Goal: Task Accomplishment & Management: Complete application form

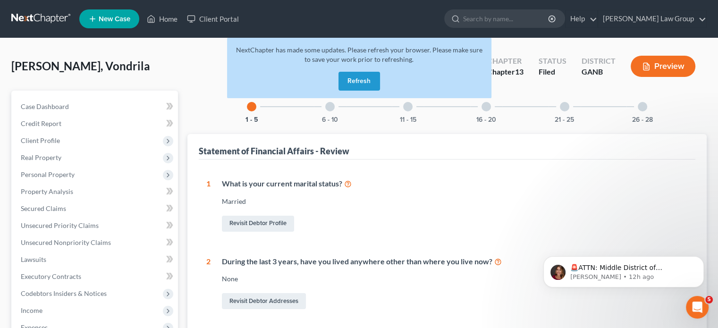
click at [357, 77] on button "Refresh" at bounding box center [359, 81] width 42 height 19
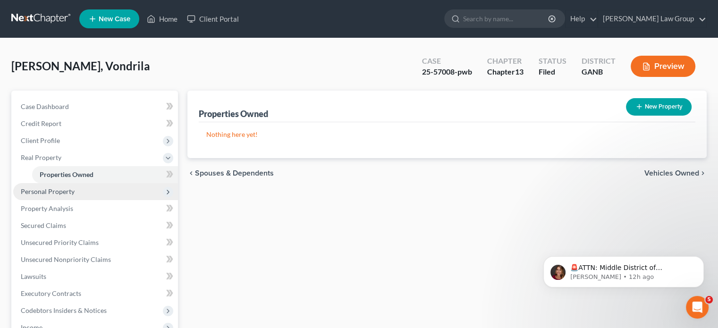
click at [42, 190] on span "Personal Property" at bounding box center [48, 191] width 54 height 8
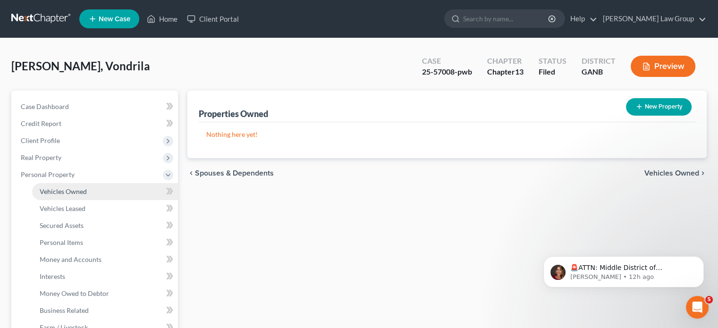
click at [76, 193] on span "Vehicles Owned" at bounding box center [63, 191] width 47 height 8
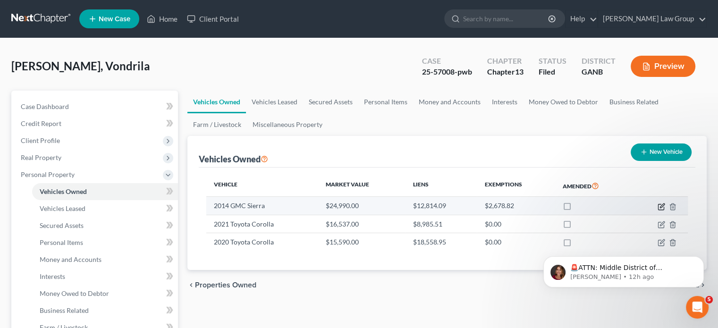
click at [660, 205] on icon "button" at bounding box center [662, 207] width 8 height 8
select select "0"
select select "12"
select select "3"
select select "0"
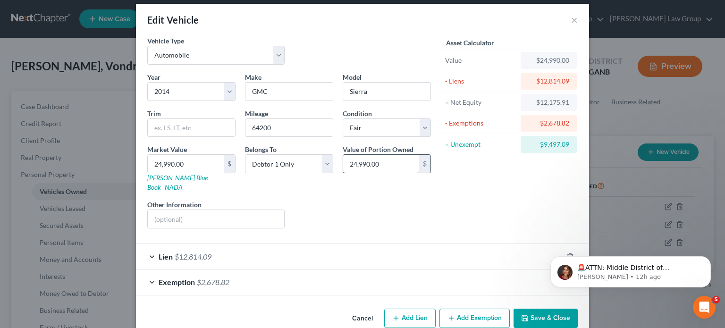
scroll to position [16, 0]
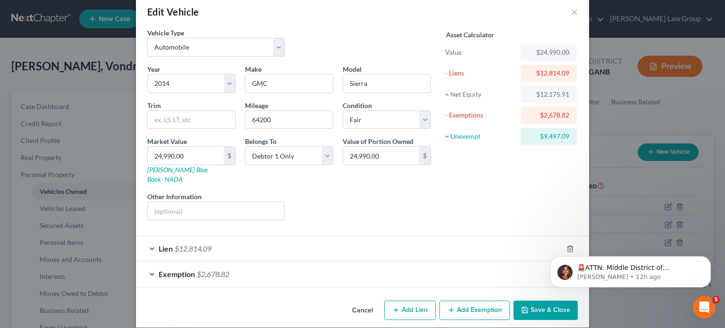
click at [147, 236] on div "Lien $12,814.09" at bounding box center [349, 248] width 427 height 25
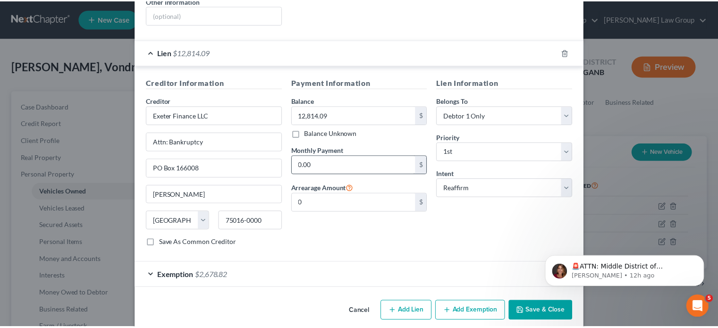
scroll to position [211, 0]
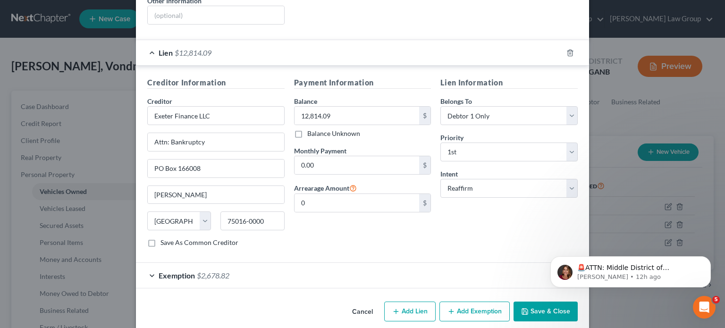
click at [539, 302] on button "Save & Close" at bounding box center [546, 312] width 64 height 20
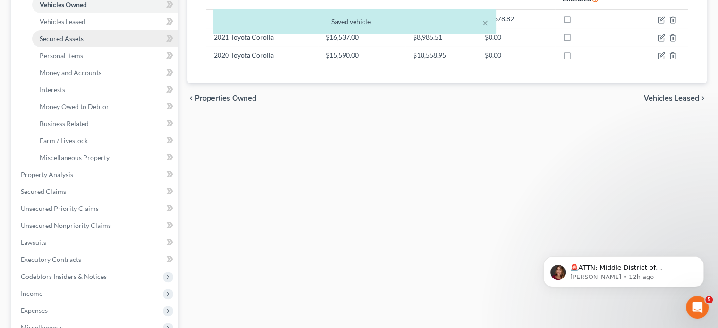
scroll to position [189, 0]
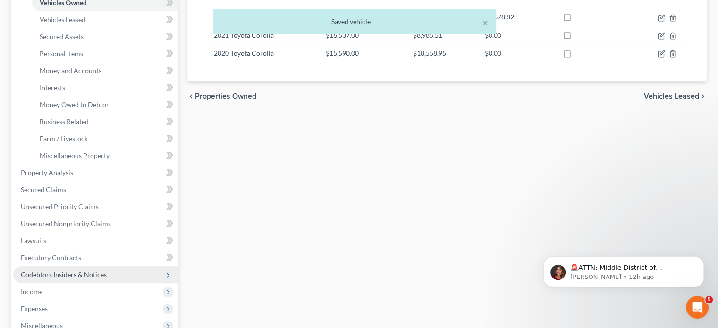
click at [60, 275] on span "Codebtors Insiders & Notices" at bounding box center [64, 274] width 86 height 8
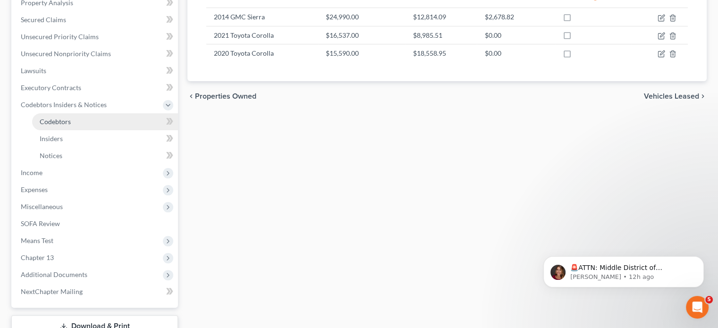
click at [52, 118] on span "Codebtors" at bounding box center [55, 122] width 31 height 8
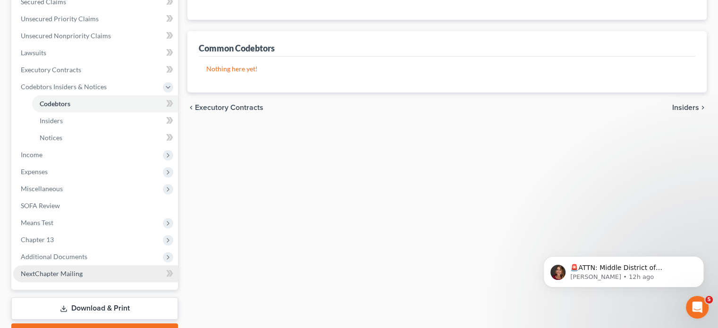
scroll to position [258, 0]
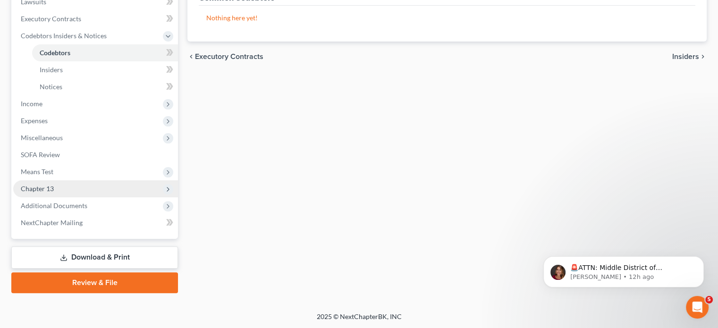
click at [46, 188] on span "Chapter 13" at bounding box center [37, 189] width 33 height 8
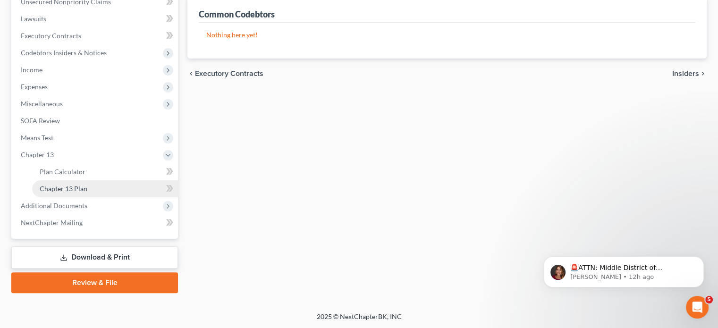
click at [52, 188] on span "Chapter 13 Plan" at bounding box center [64, 189] width 48 height 8
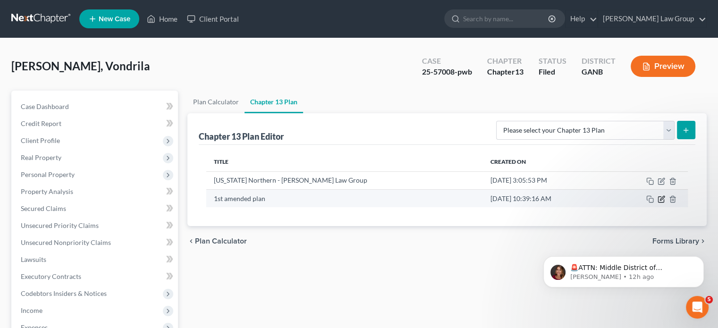
click at [660, 199] on icon "button" at bounding box center [662, 198] width 4 height 4
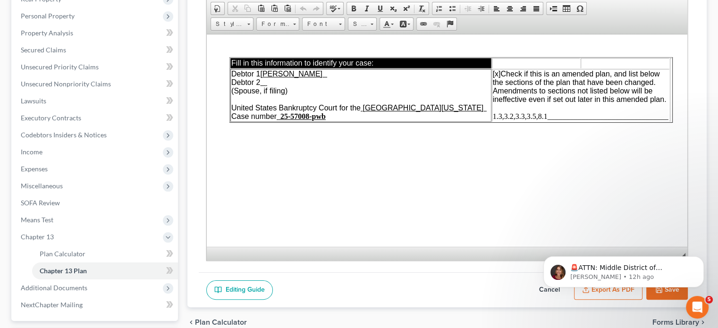
scroll to position [189, 0]
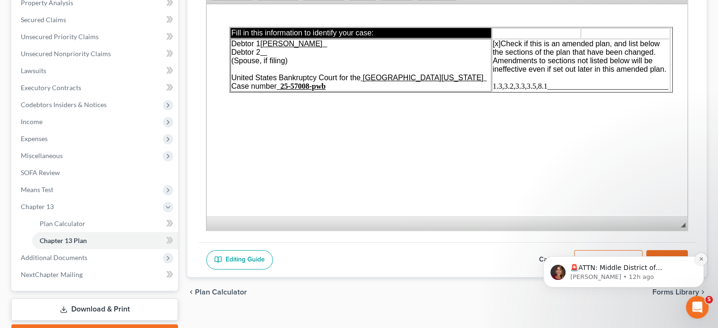
click at [701, 258] on icon "Dismiss notification" at bounding box center [701, 258] width 5 height 5
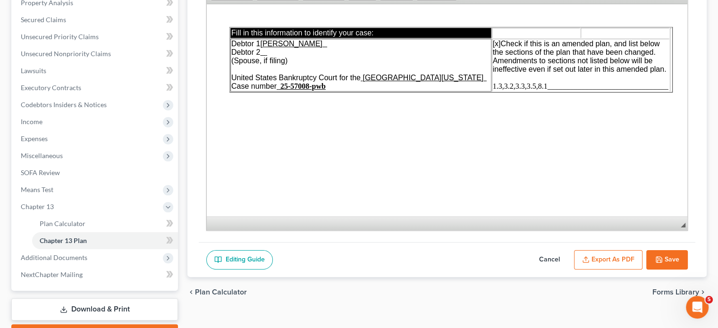
click at [596, 258] on button "Export as PDF" at bounding box center [608, 260] width 68 height 20
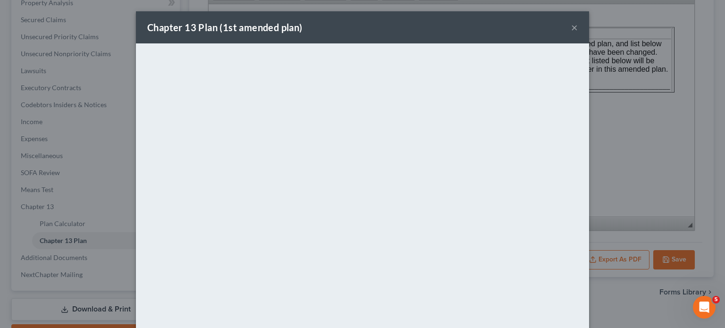
click at [571, 25] on button "×" at bounding box center [574, 27] width 7 height 11
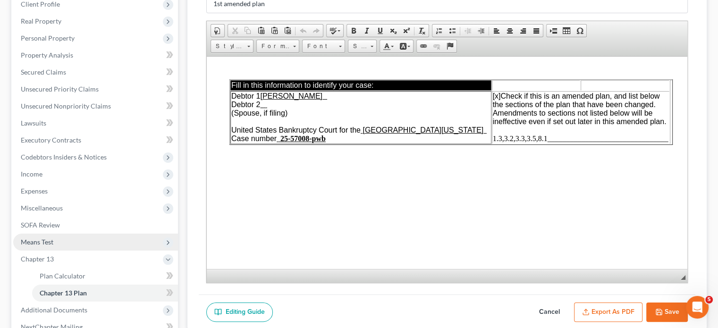
scroll to position [142, 0]
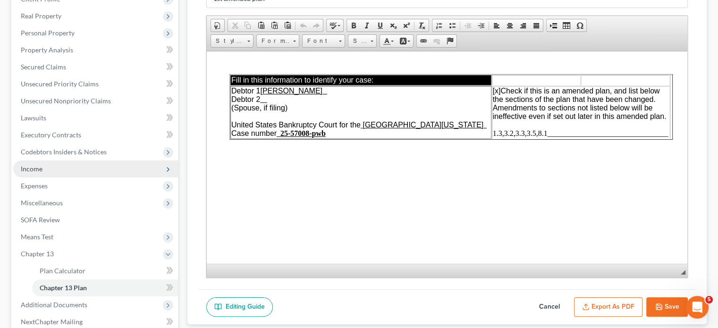
click at [30, 165] on span "Income" at bounding box center [32, 169] width 22 height 8
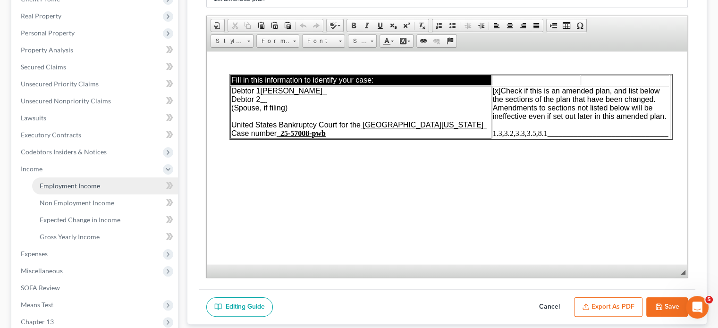
click at [59, 184] on span "Employment Income" at bounding box center [70, 186] width 60 height 8
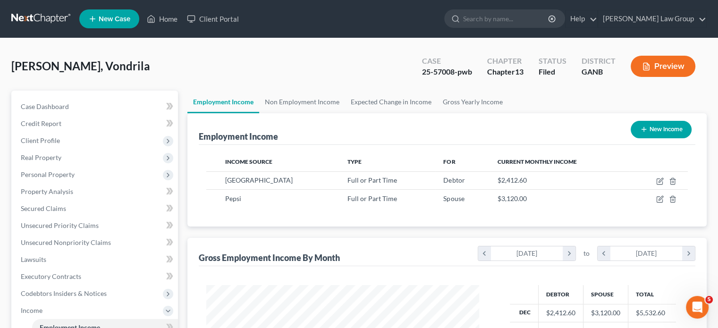
scroll to position [168, 291]
click at [167, 17] on link "Home" at bounding box center [162, 18] width 40 height 17
click at [167, 18] on link "Home" at bounding box center [162, 18] width 40 height 17
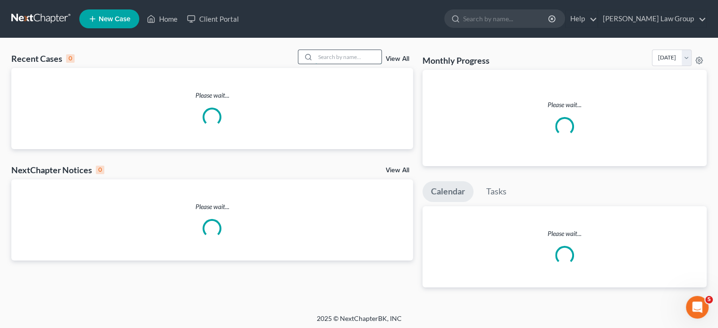
click at [331, 57] on input "search" at bounding box center [348, 57] width 66 height 14
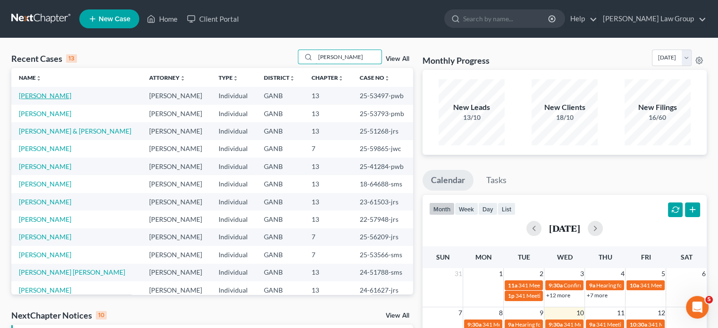
type input "smith"
click at [38, 95] on link "Smith, Quanetta" at bounding box center [45, 96] width 52 height 8
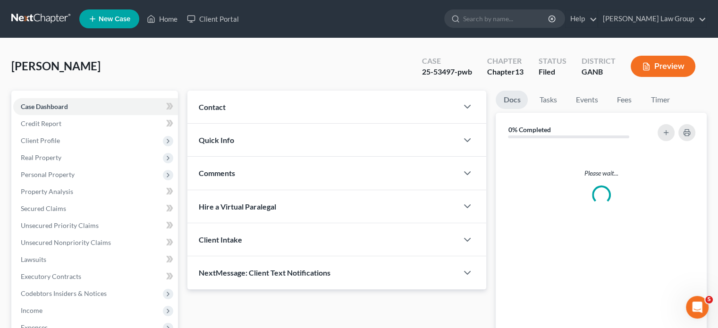
click at [32, 92] on div "Case Dashboard Payments Invoices Payments Payments Credit Report Client Profile…" at bounding box center [94, 268] width 167 height 355
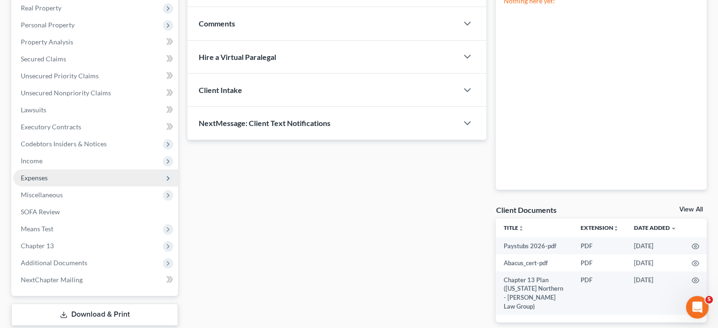
scroll to position [207, 0]
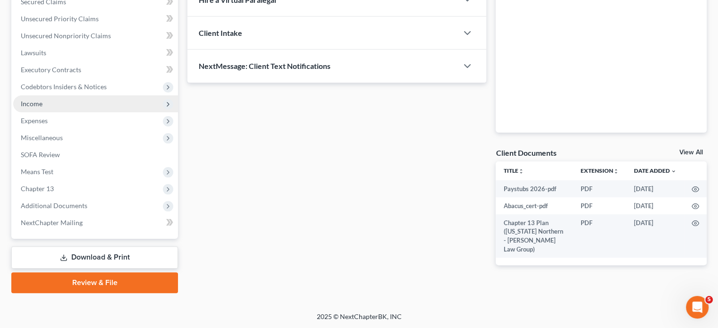
click at [32, 97] on span "Income" at bounding box center [95, 103] width 165 height 17
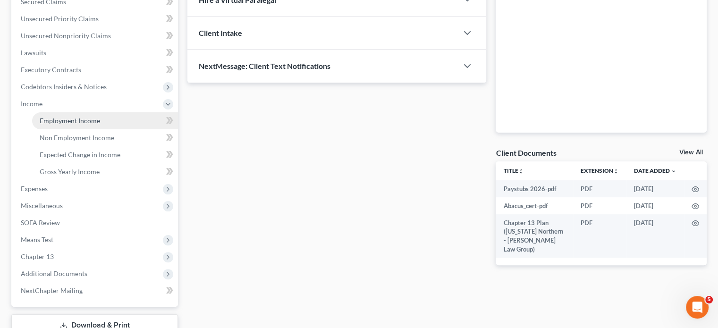
click at [51, 120] on span "Employment Income" at bounding box center [70, 121] width 60 height 8
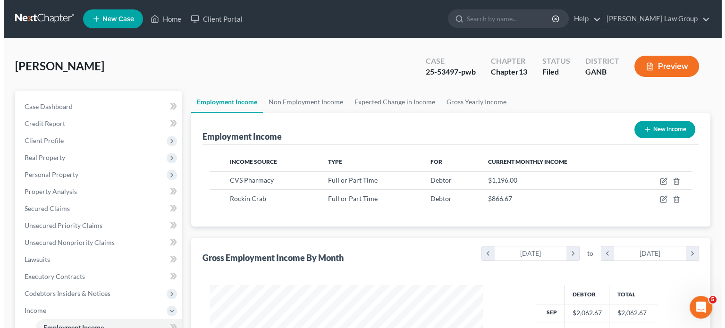
scroll to position [168, 291]
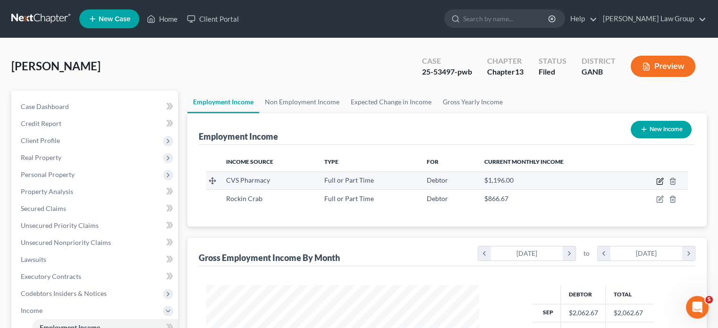
click at [661, 182] on icon "button" at bounding box center [660, 181] width 8 height 8
select select "0"
select select "10"
select select "2"
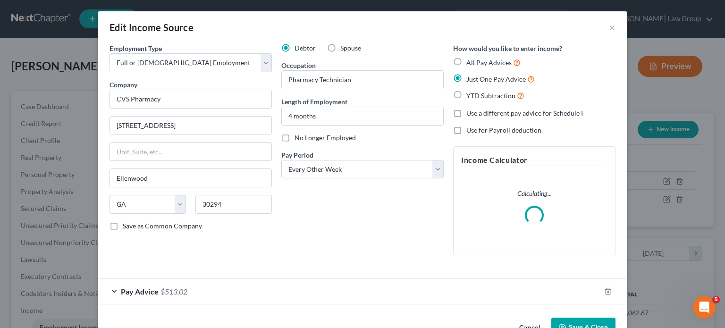
scroll to position [168, 295]
drag, startPoint x: 173, startPoint y: 101, endPoint x: 101, endPoint y: 96, distance: 72.0
click at [105, 96] on div "Employment Type * Select Full or Part Time Employment Self Employment Company *…" at bounding box center [191, 152] width 172 height 219
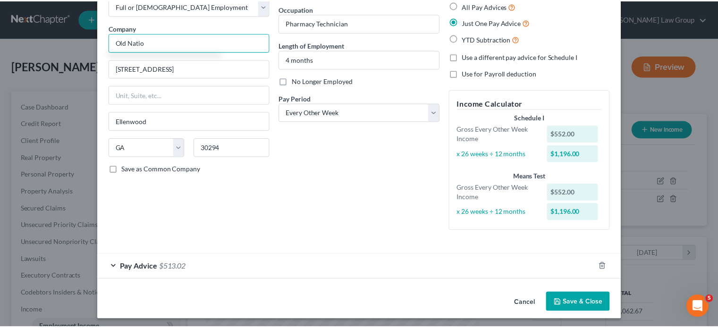
scroll to position [59, 0]
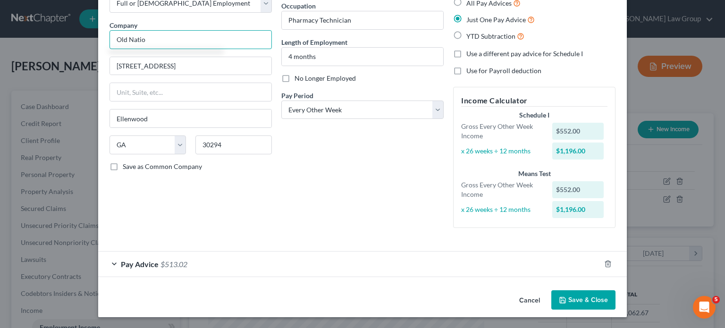
type input "Old Natio"
click at [532, 297] on button "Cancel" at bounding box center [530, 300] width 36 height 19
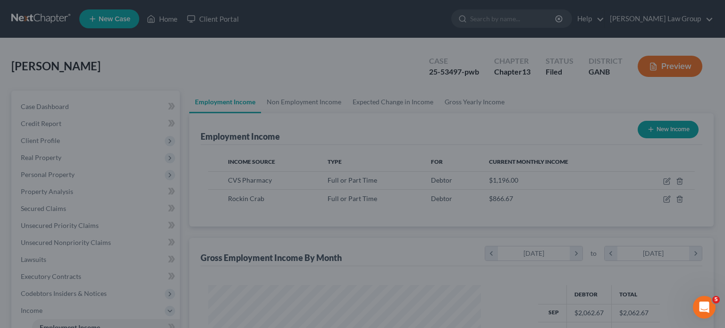
scroll to position [471870, 471746]
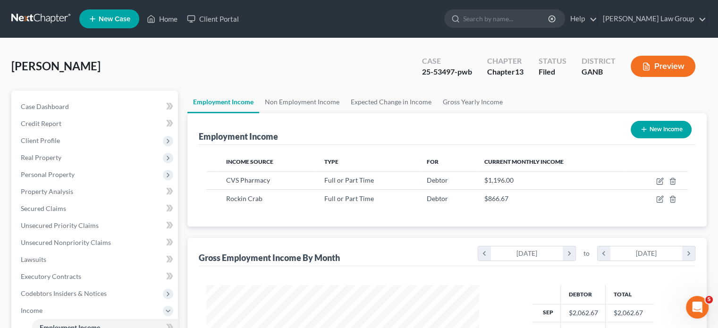
click at [654, 130] on button "New Income" at bounding box center [661, 129] width 61 height 17
select select "0"
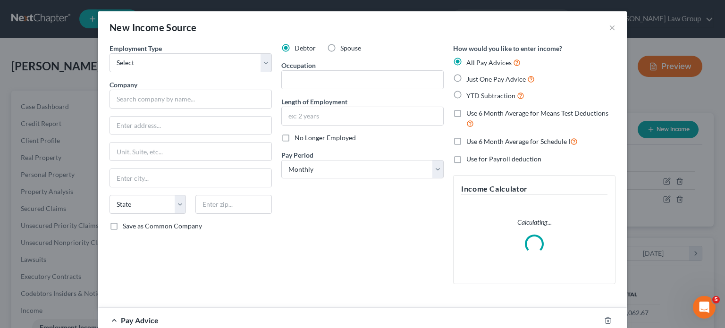
scroll to position [168, 295]
click at [194, 60] on select "Select Full or Part Time Employment Self Employment" at bounding box center [191, 62] width 162 height 19
select select "0"
click at [110, 53] on select "Select Full or Part Time Employment Self Employment" at bounding box center [191, 62] width 162 height 19
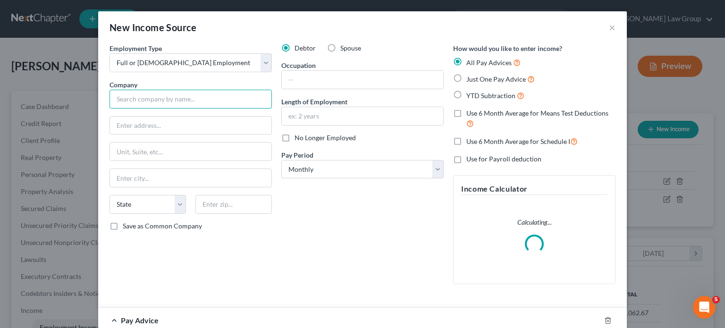
click at [125, 96] on input "text" at bounding box center [191, 99] width 162 height 19
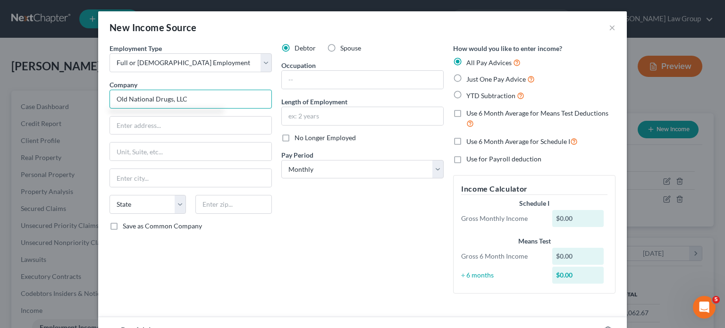
type input "Old National Drugs, LLC"
type input "5495 Old National Highway"
type input "Ste C"
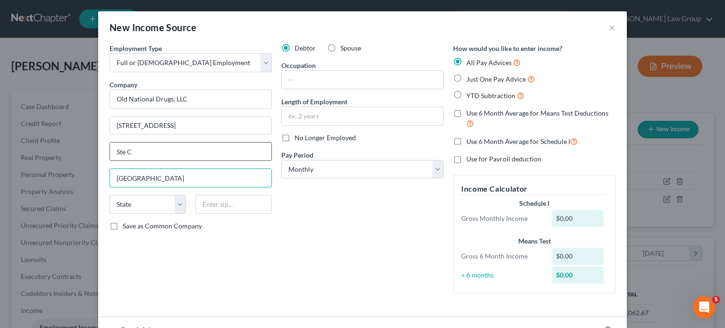
type input "Atlanta"
select select "10"
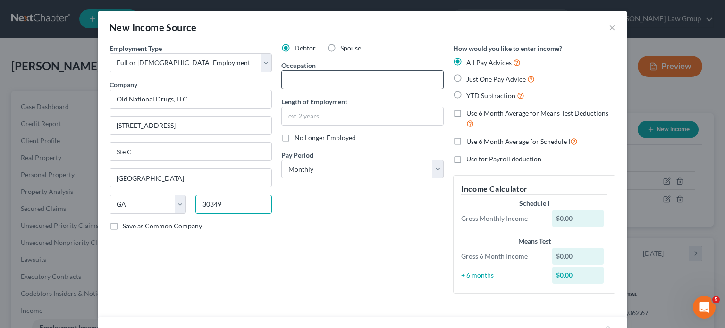
type input "30349"
click at [304, 81] on input "text" at bounding box center [362, 80] width 161 height 18
type input "Tech"
click at [304, 118] on input "text" at bounding box center [362, 116] width 161 height 18
click at [438, 173] on select "Select Monthly Twice Monthly Every Other Week Weekly" at bounding box center [362, 169] width 162 height 19
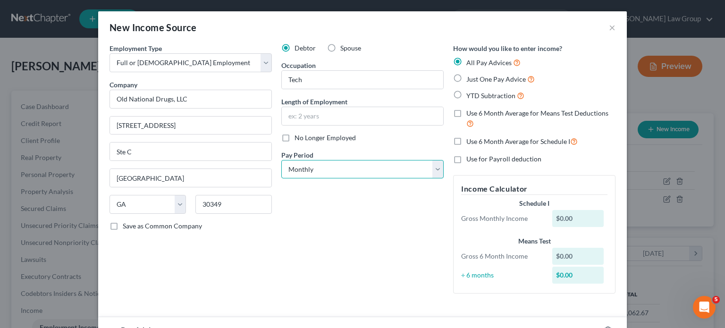
select select "3"
click at [281, 160] on select "Select Monthly Twice Monthly Every Other Week Weekly" at bounding box center [362, 169] width 162 height 19
click at [294, 118] on input "text" at bounding box center [362, 116] width 161 height 18
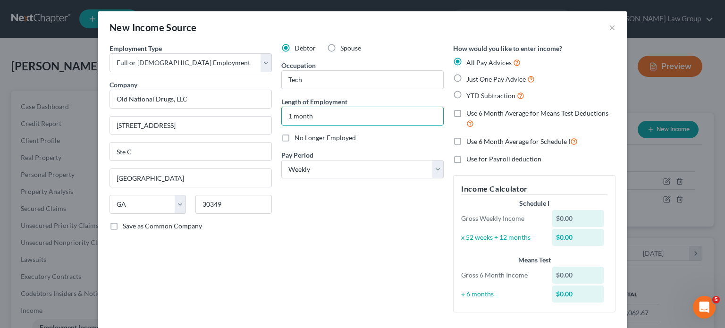
type input "1 month"
click at [466, 77] on label "Just One Pay Advice" at bounding box center [500, 79] width 68 height 11
click at [470, 77] on input "Just One Pay Advice" at bounding box center [473, 77] width 6 height 6
radio input "true"
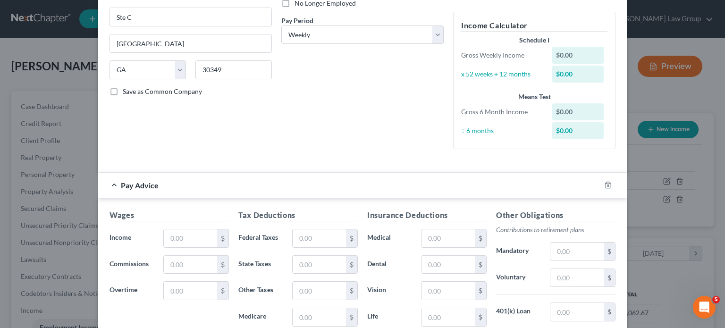
scroll to position [142, 0]
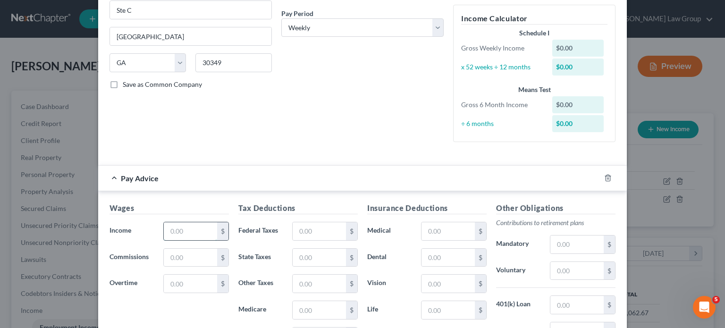
click at [174, 232] on input "text" at bounding box center [190, 231] width 53 height 18
type input "700.00"
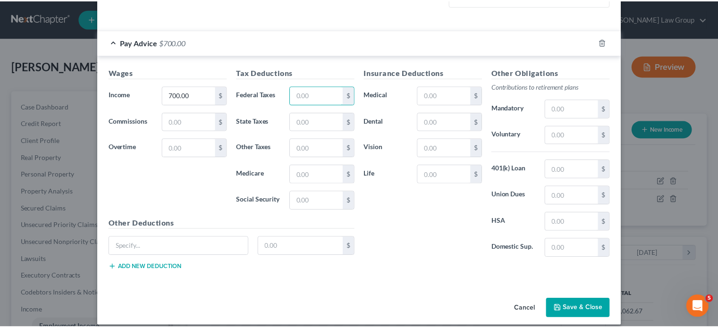
scroll to position [285, 0]
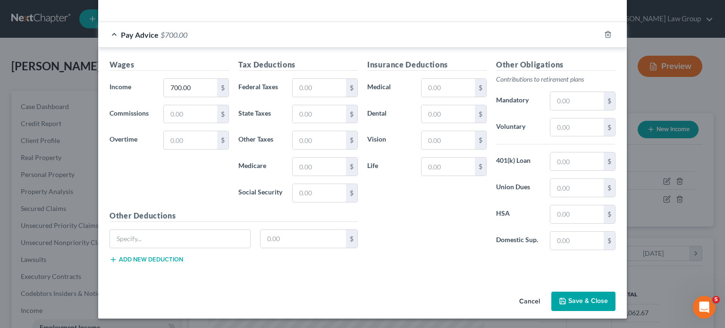
drag, startPoint x: 583, startPoint y: 300, endPoint x: 353, endPoint y: 254, distance: 235.2
click at [583, 299] on button "Save & Close" at bounding box center [583, 302] width 64 height 20
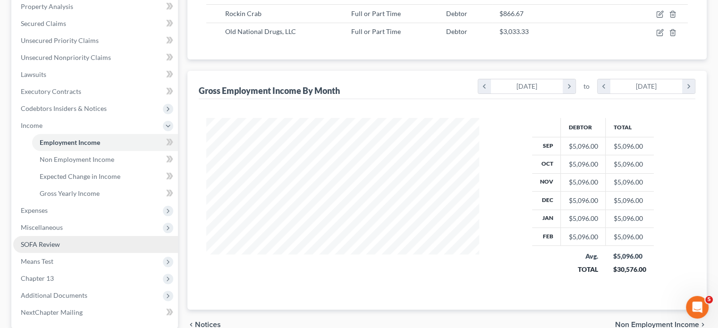
scroll to position [189, 0]
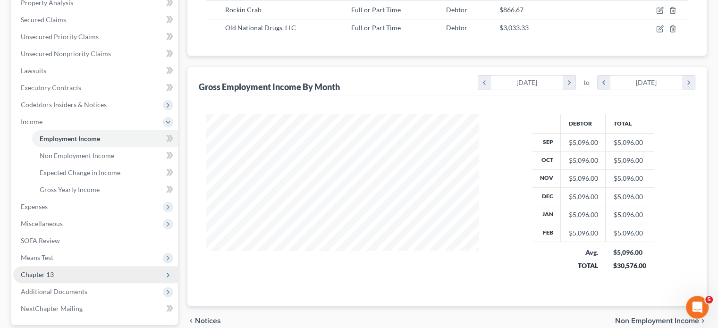
click at [35, 272] on span "Chapter 13" at bounding box center [37, 274] width 33 height 8
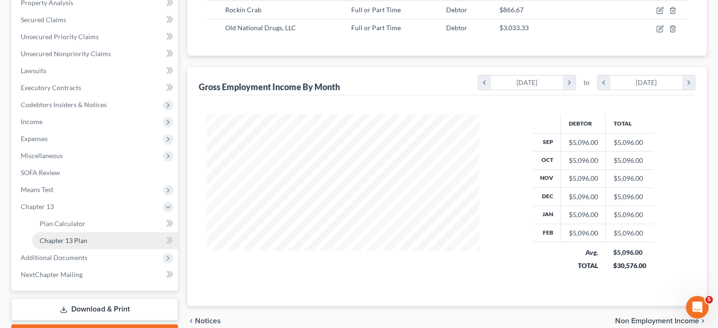
click at [53, 239] on span "Chapter 13 Plan" at bounding box center [64, 240] width 48 height 8
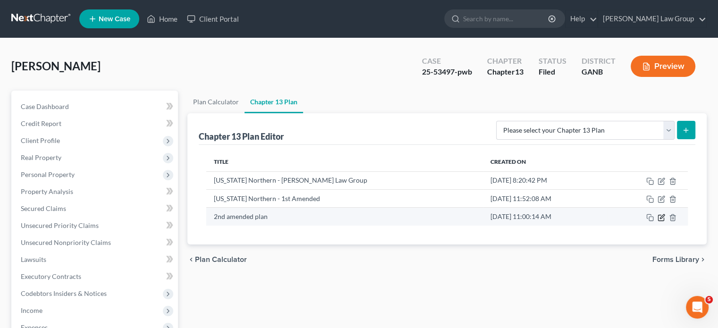
click at [659, 217] on icon "button" at bounding box center [662, 218] width 8 height 8
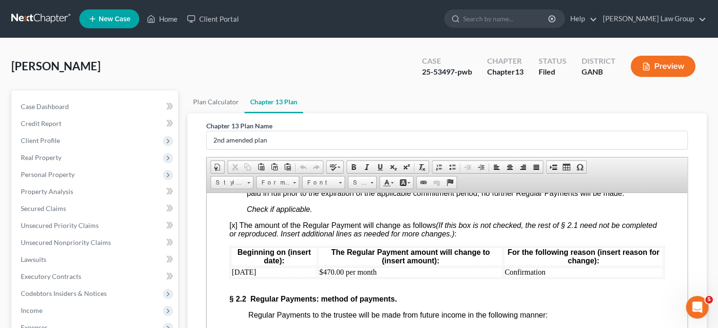
scroll to position [991, 0]
click at [268, 278] on td "July, 2025" at bounding box center [274, 272] width 86 height 10
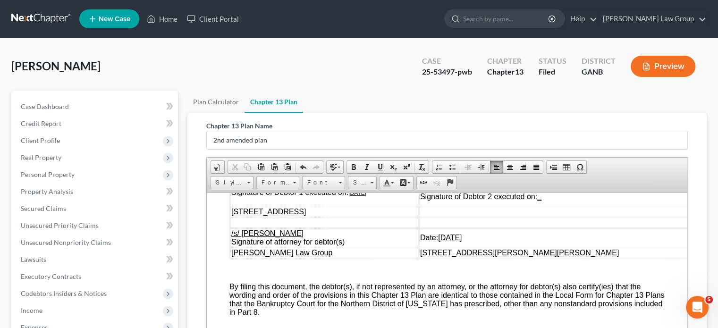
scroll to position [4614, 0]
click at [381, 206] on td "/s/ Quanetta Marie Smith Signature of Debtor 1 executed on: 08/29/2025" at bounding box center [324, 191] width 188 height 27
click at [543, 247] on td "Date: 08/29/2025" at bounding box center [557, 237] width 276 height 19
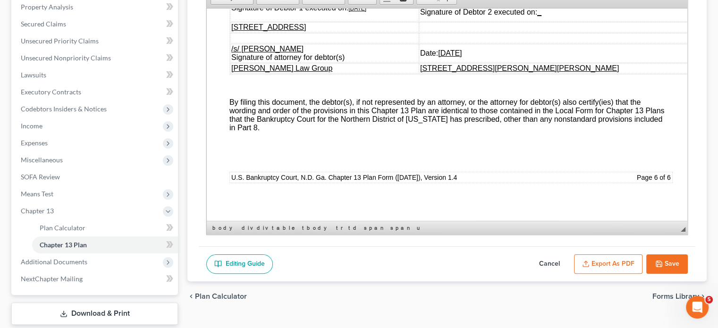
scroll to position [189, 0]
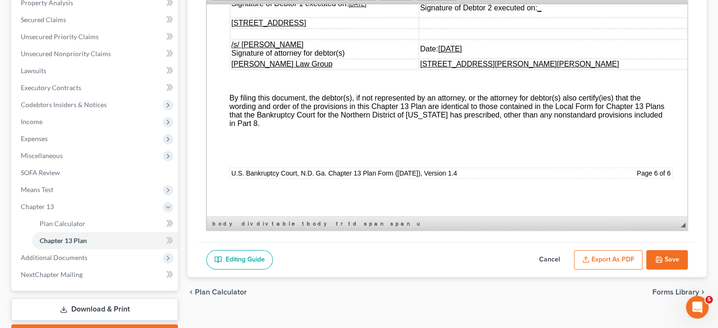
click at [663, 255] on button "Save" at bounding box center [667, 260] width 42 height 20
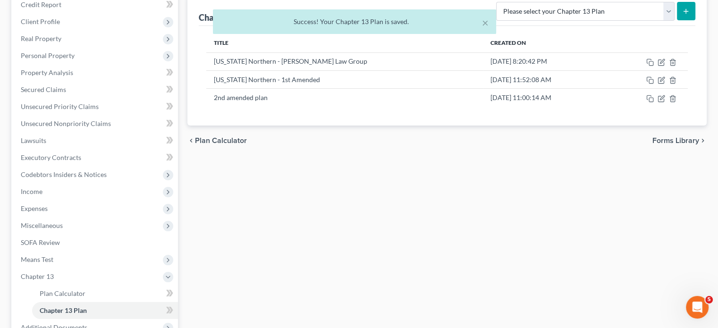
scroll to position [94, 0]
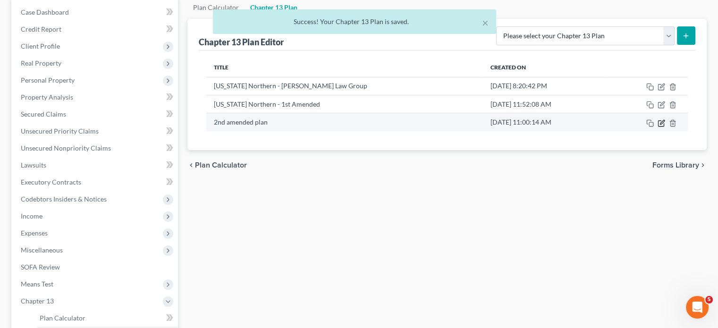
click at [660, 122] on icon "button" at bounding box center [662, 123] width 8 height 8
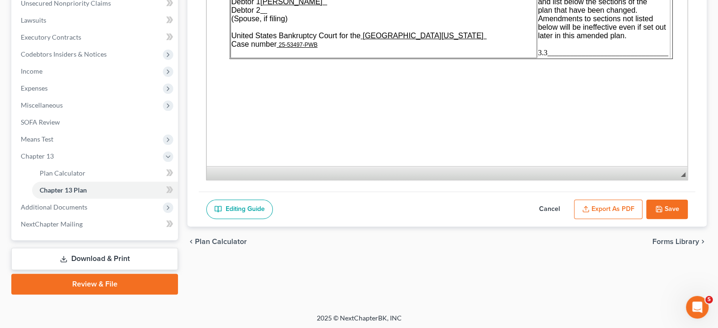
scroll to position [241, 0]
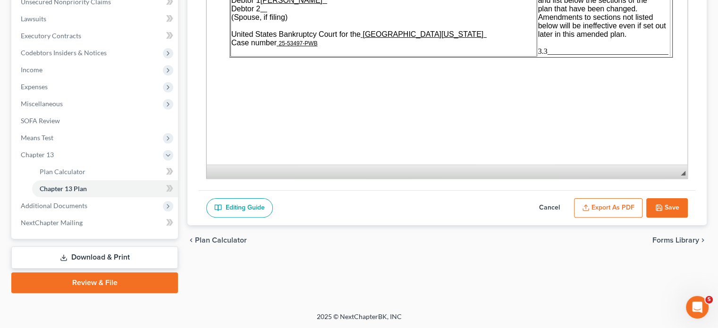
drag, startPoint x: 615, startPoint y: 204, endPoint x: 585, endPoint y: 208, distance: 30.0
click at [614, 204] on button "Export as PDF" at bounding box center [608, 208] width 68 height 20
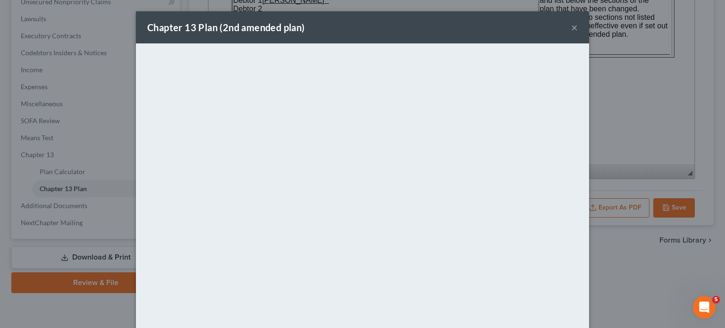
drag, startPoint x: 572, startPoint y: 26, endPoint x: 513, endPoint y: 34, distance: 59.5
click at [571, 26] on button "×" at bounding box center [574, 27] width 7 height 11
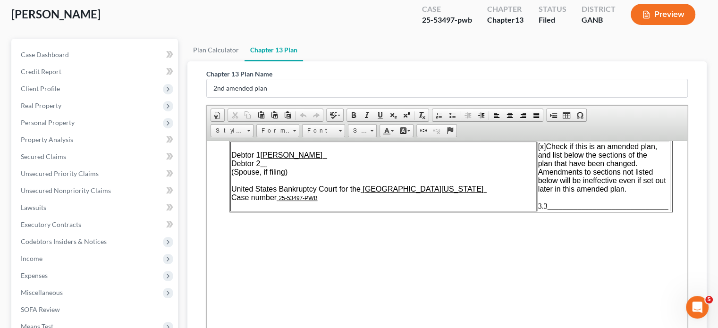
scroll to position [0, 0]
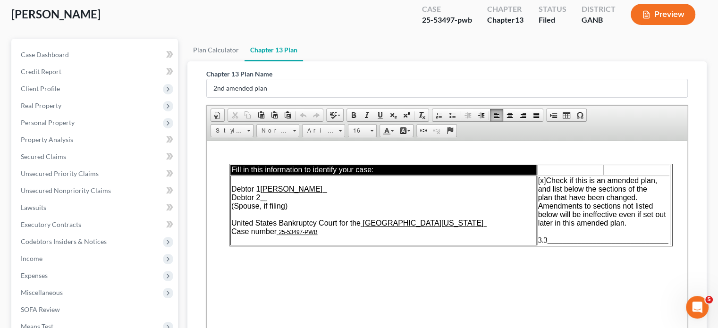
click at [548, 244] on span "3.3________________________________" at bounding box center [603, 240] width 130 height 8
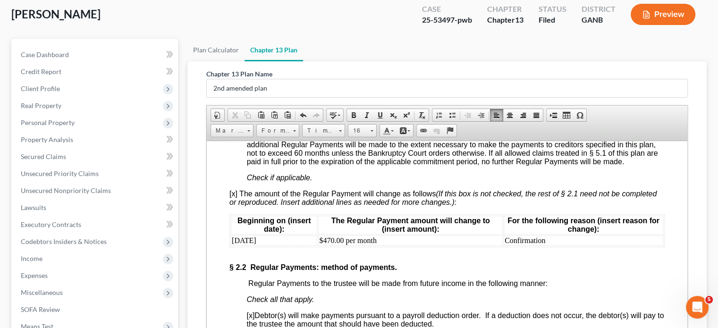
scroll to position [991, 0]
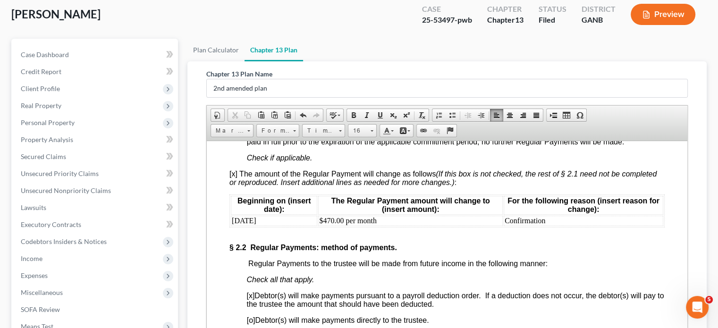
click at [256, 226] on td "October 2025" at bounding box center [274, 220] width 86 height 10
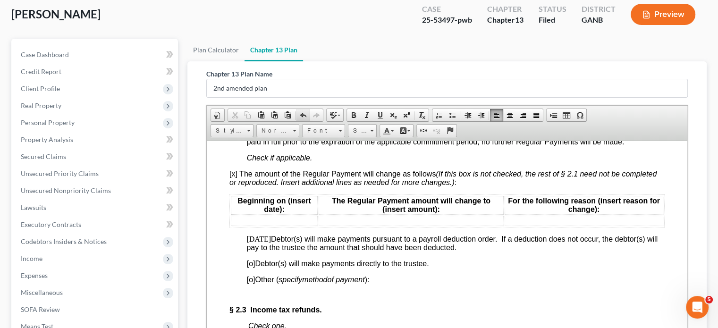
click at [302, 115] on span at bounding box center [303, 115] width 8 height 8
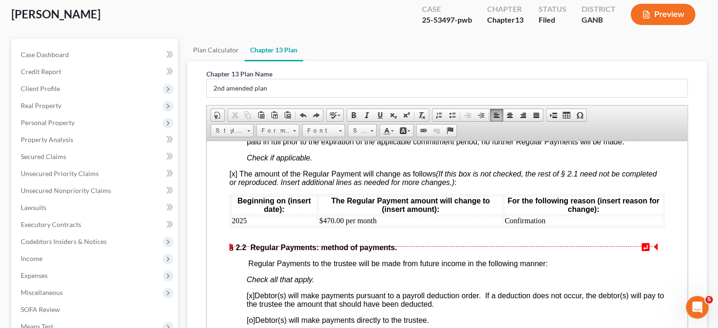
click at [231, 226] on td "2025" at bounding box center [274, 220] width 86 height 10
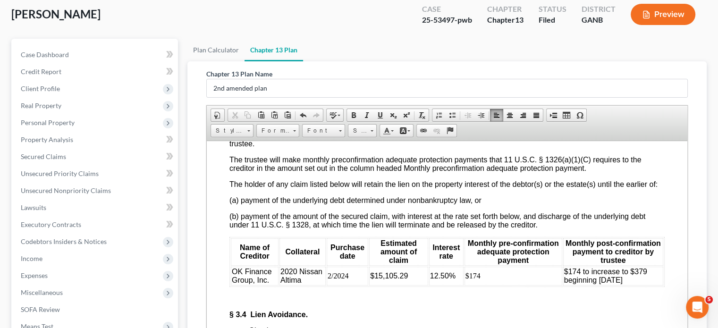
scroll to position [2171, 0]
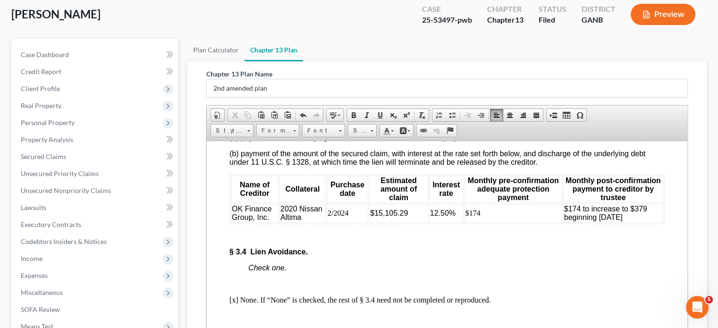
click at [626, 222] on td "$174 to increase to $379 beginning Aug 2027" at bounding box center [613, 212] width 100 height 19
click at [630, 222] on td "$174 to increase to $379 beginning Aug 2027" at bounding box center [613, 212] width 100 height 19
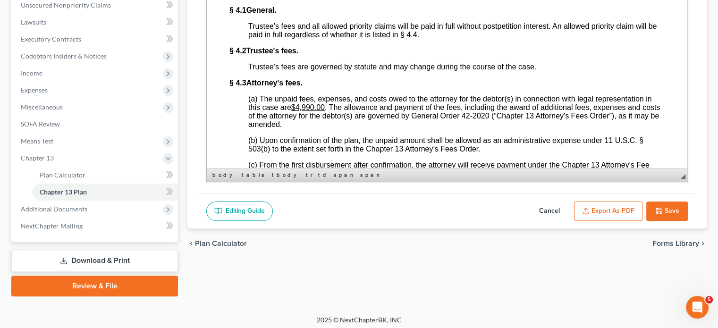
scroll to position [241, 0]
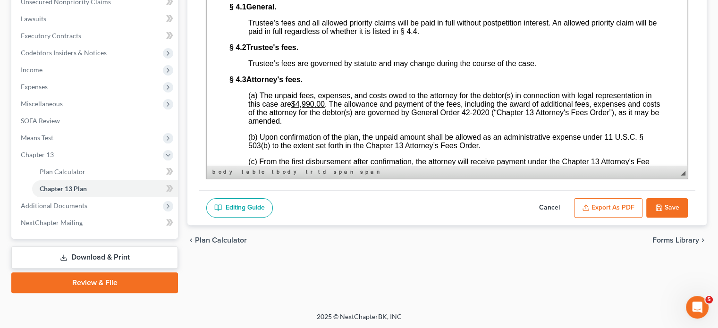
click at [665, 205] on button "Save" at bounding box center [667, 208] width 42 height 20
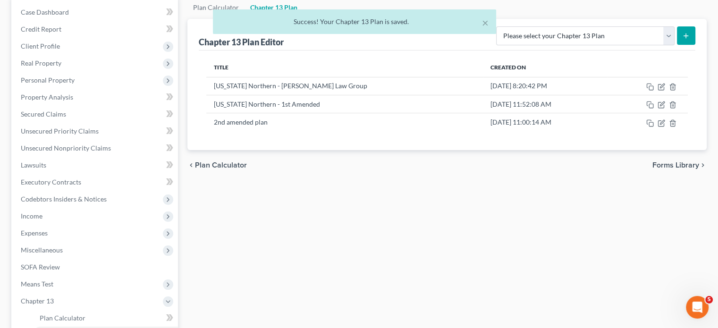
scroll to position [52, 0]
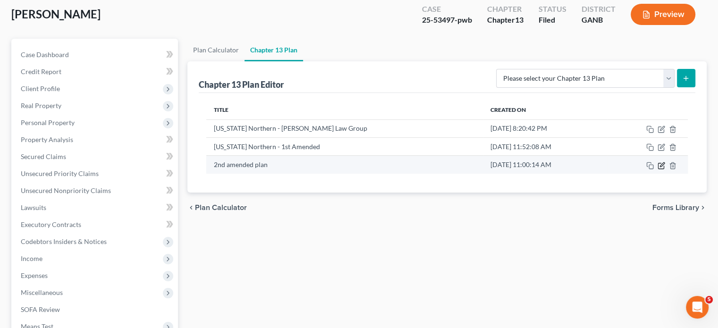
click at [661, 164] on icon "button" at bounding box center [662, 166] width 8 height 8
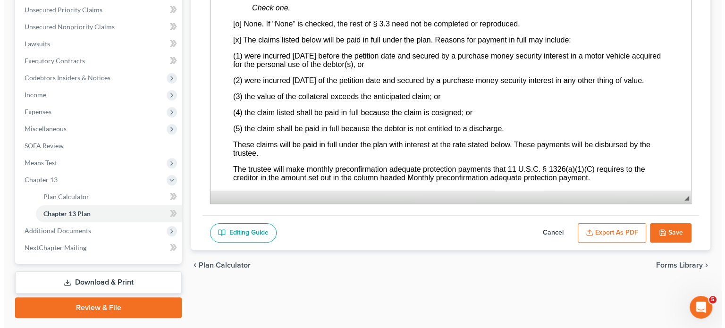
scroll to position [241, 0]
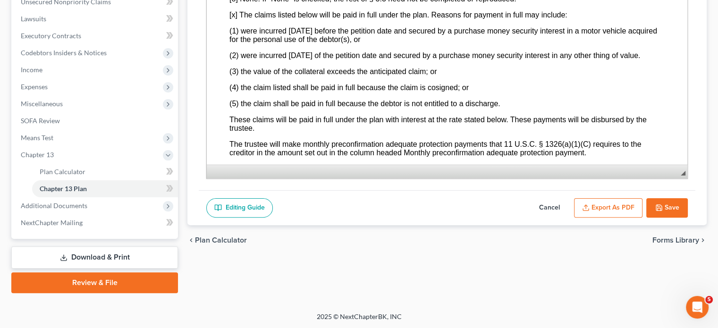
click at [610, 205] on button "Export as PDF" at bounding box center [608, 208] width 68 height 20
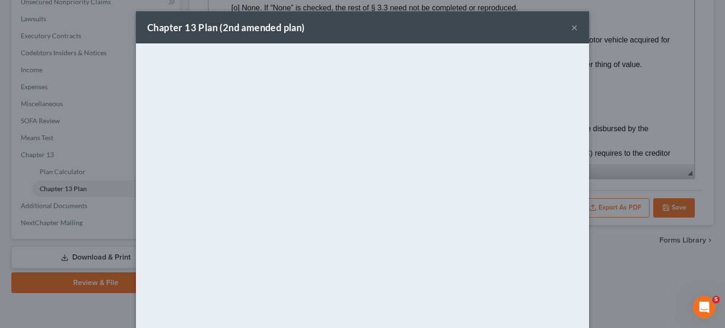
click at [571, 25] on button "×" at bounding box center [574, 27] width 7 height 11
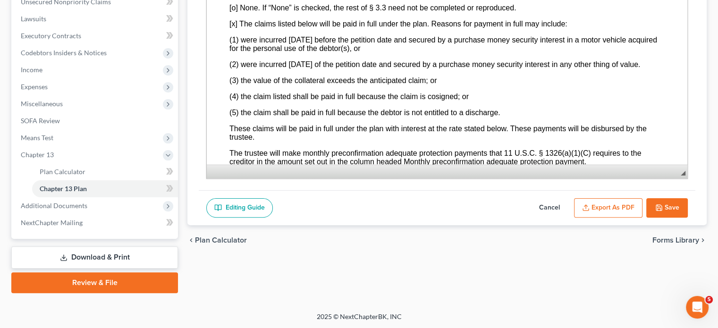
scroll to position [1935, 0]
